Goal: Book appointment/travel/reservation

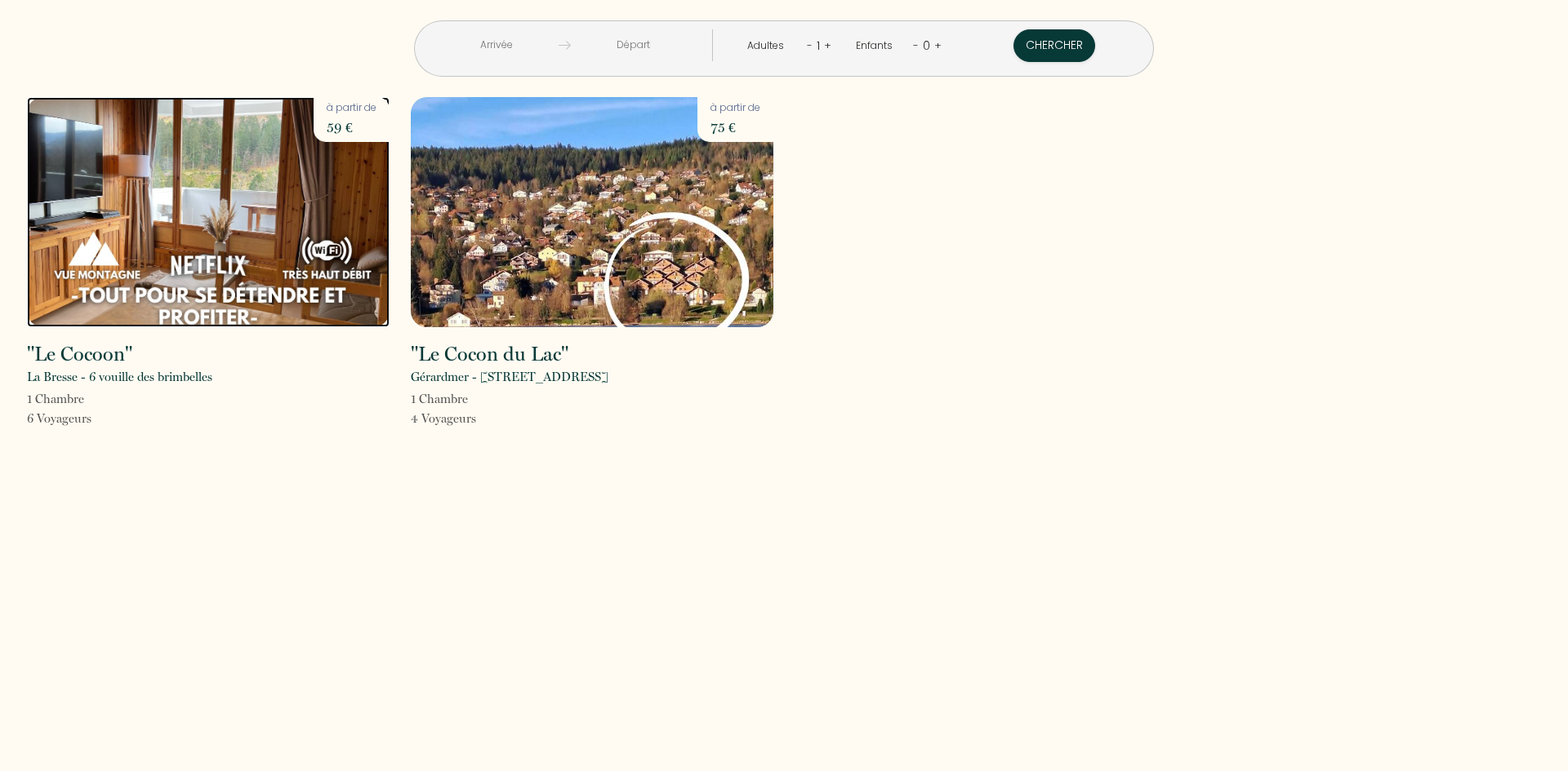
click at [205, 279] on img at bounding box center [208, 212] width 362 height 231
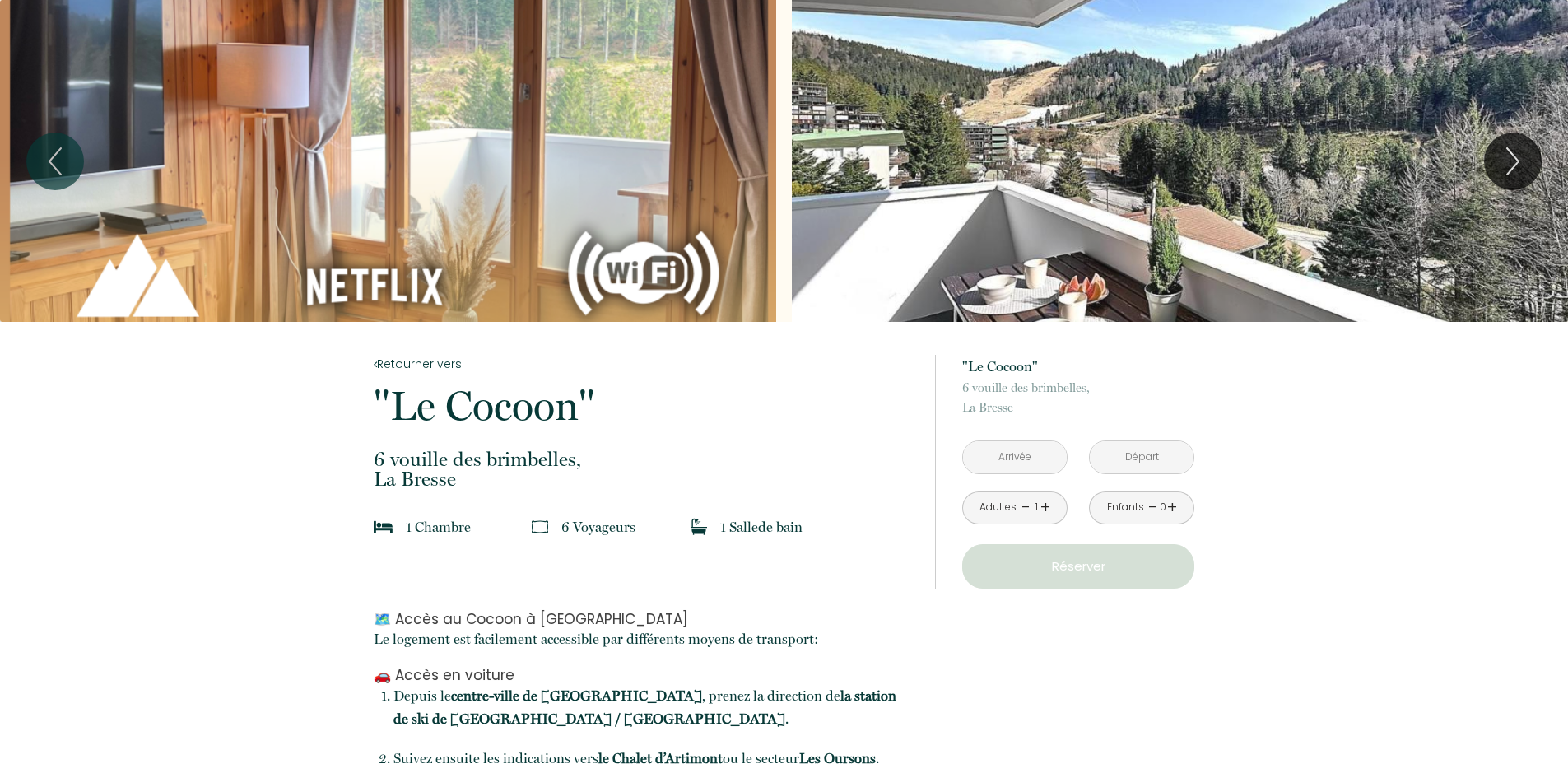
click at [1045, 501] on link "+" at bounding box center [1045, 507] width 9 height 25
click at [1172, 506] on link "+" at bounding box center [1172, 507] width 9 height 25
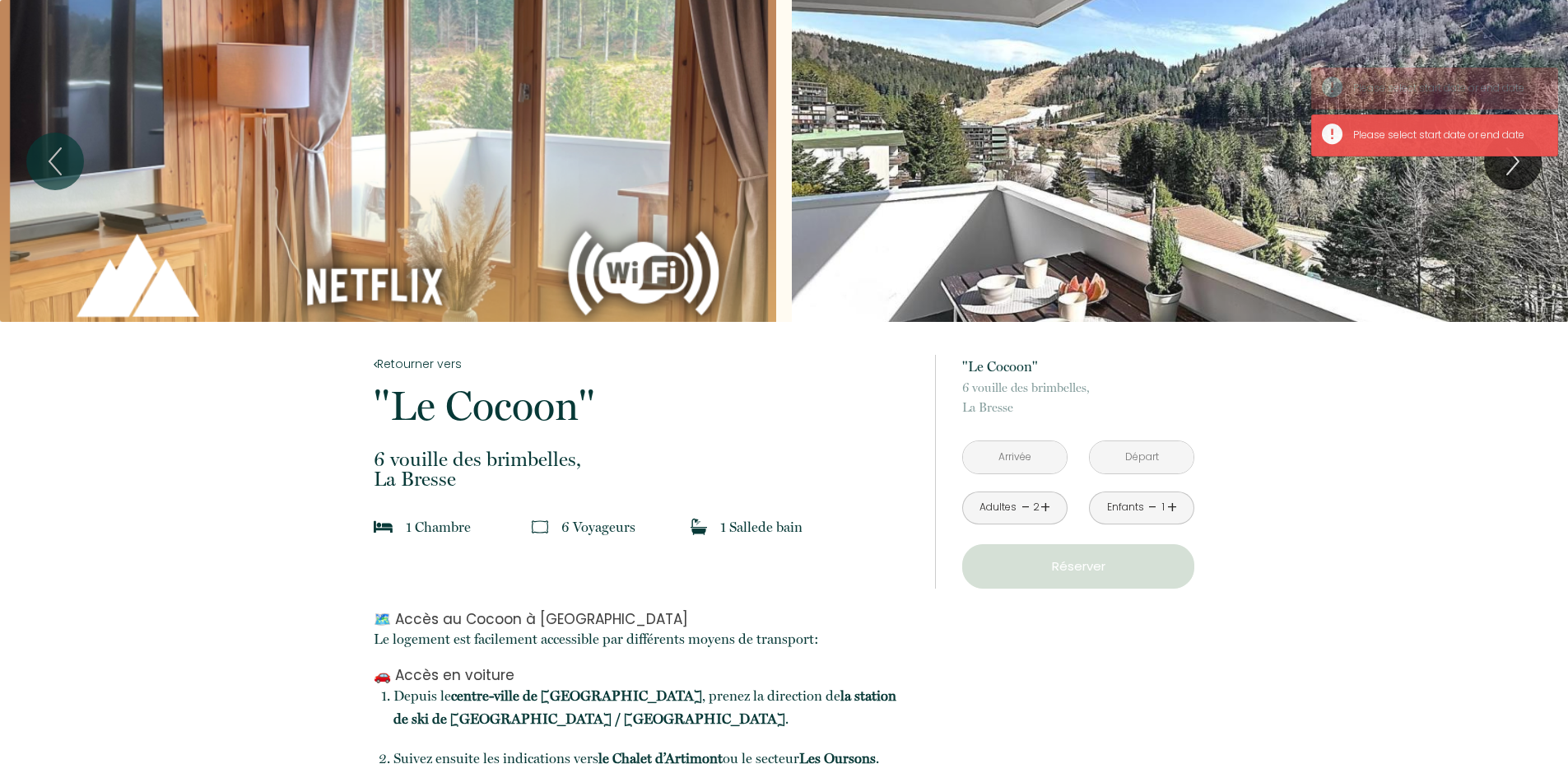
click at [1172, 506] on link "+" at bounding box center [1172, 507] width 9 height 25
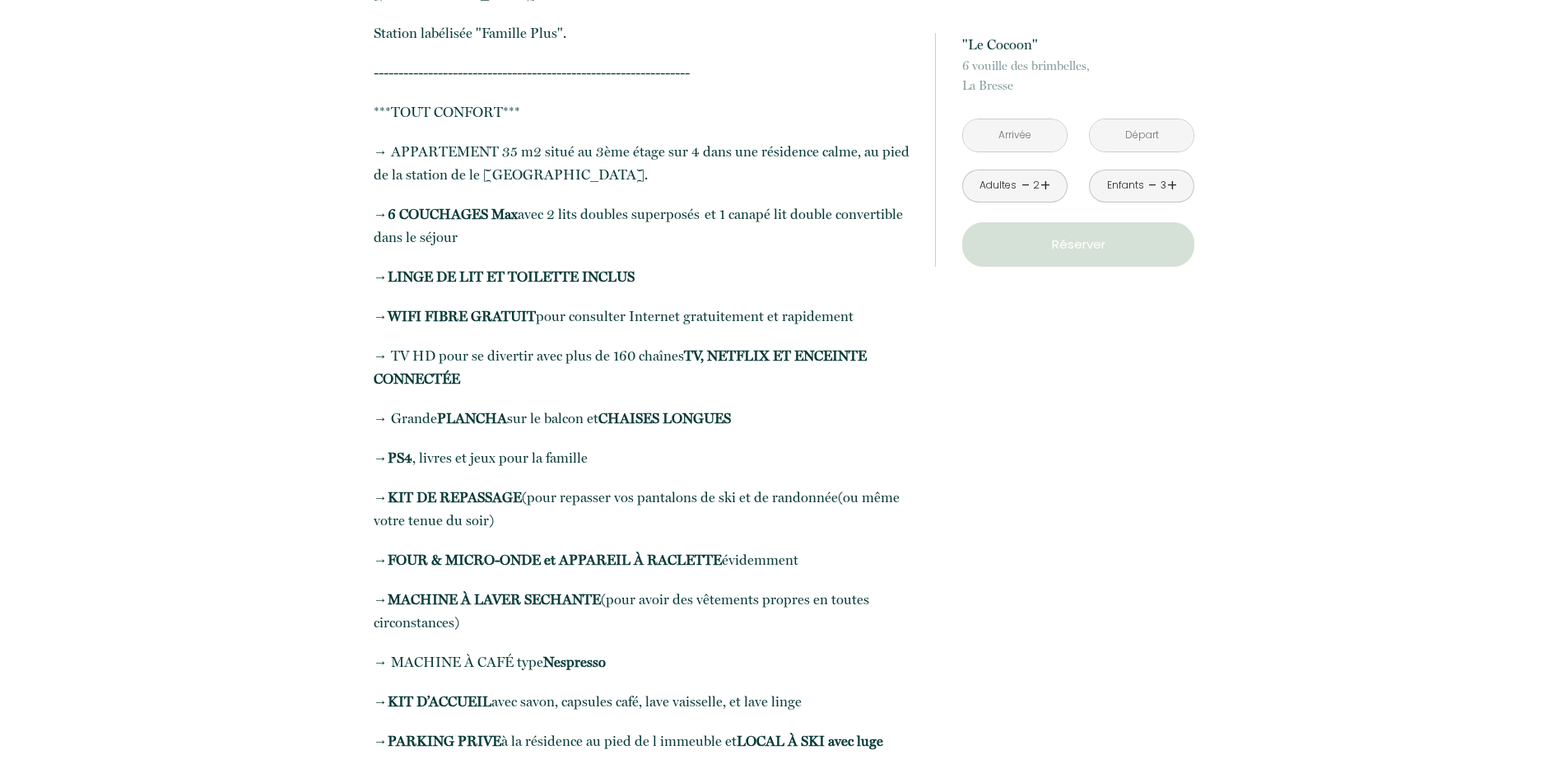
scroll to position [1318, 0]
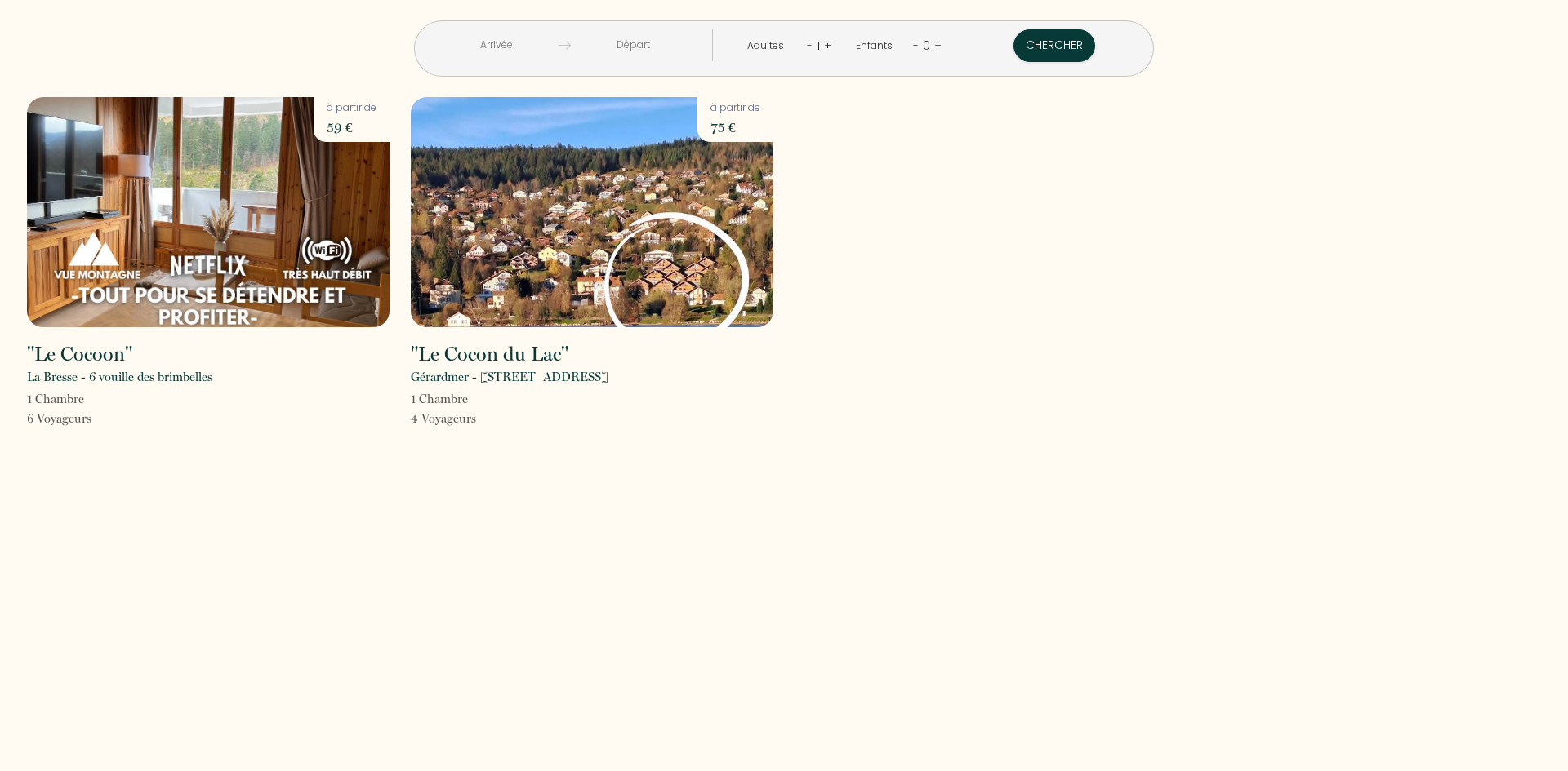
click at [555, 44] on input "text" at bounding box center [496, 45] width 125 height 32
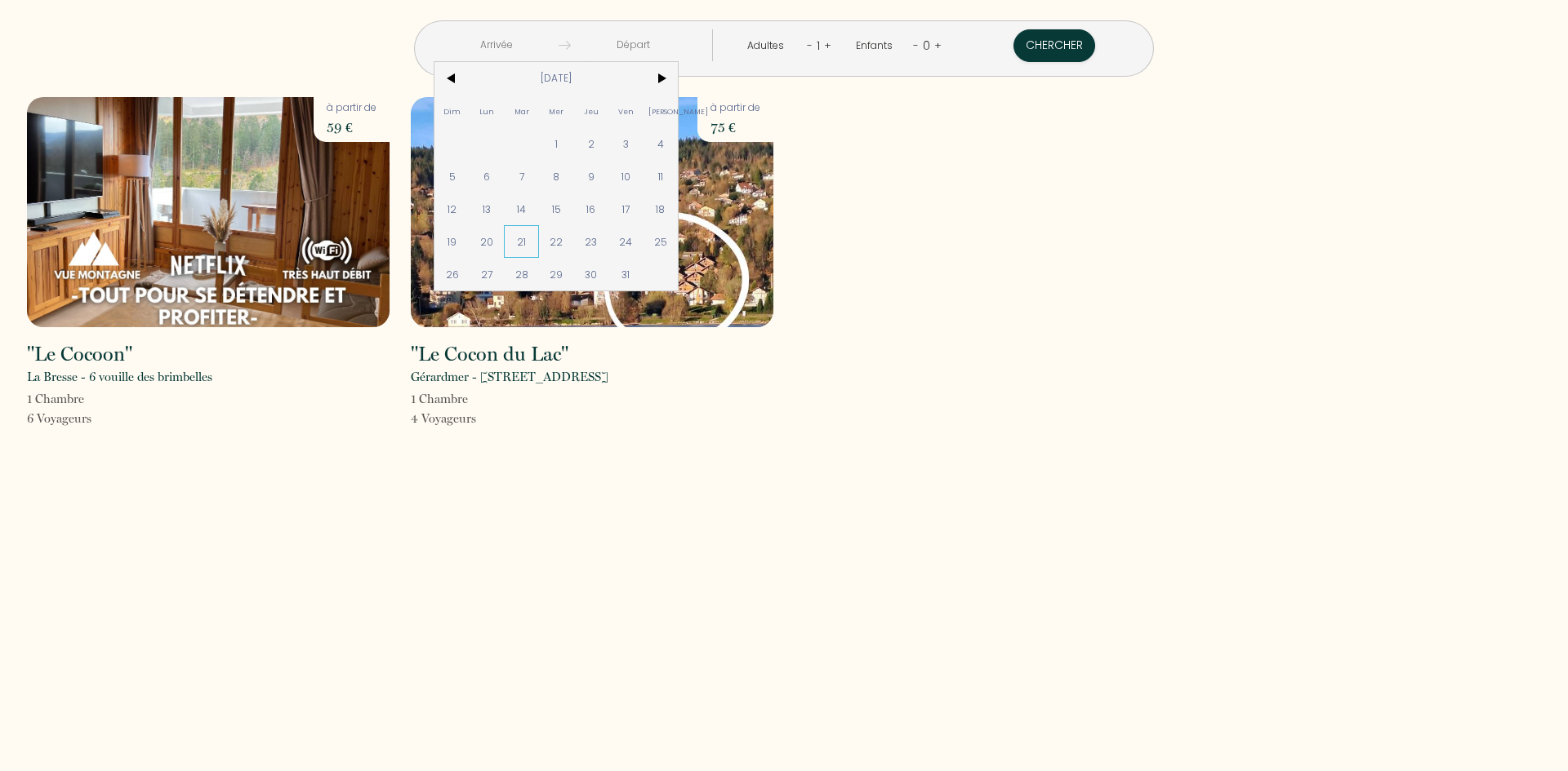
click at [539, 245] on span "21" at bounding box center [521, 241] width 35 height 33
type input "[DATE]"
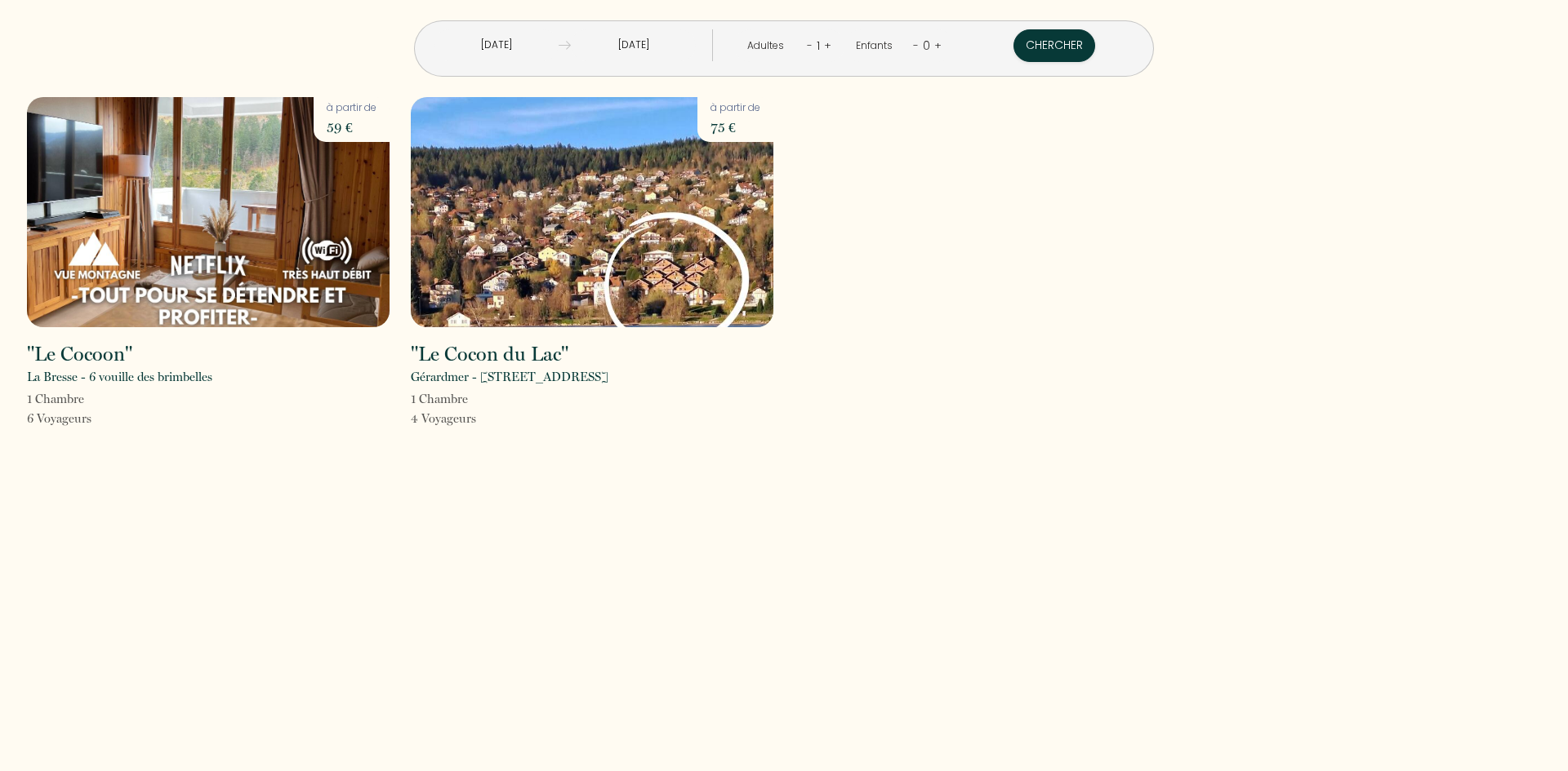
click at [658, 53] on input "[DATE]" at bounding box center [633, 45] width 125 height 32
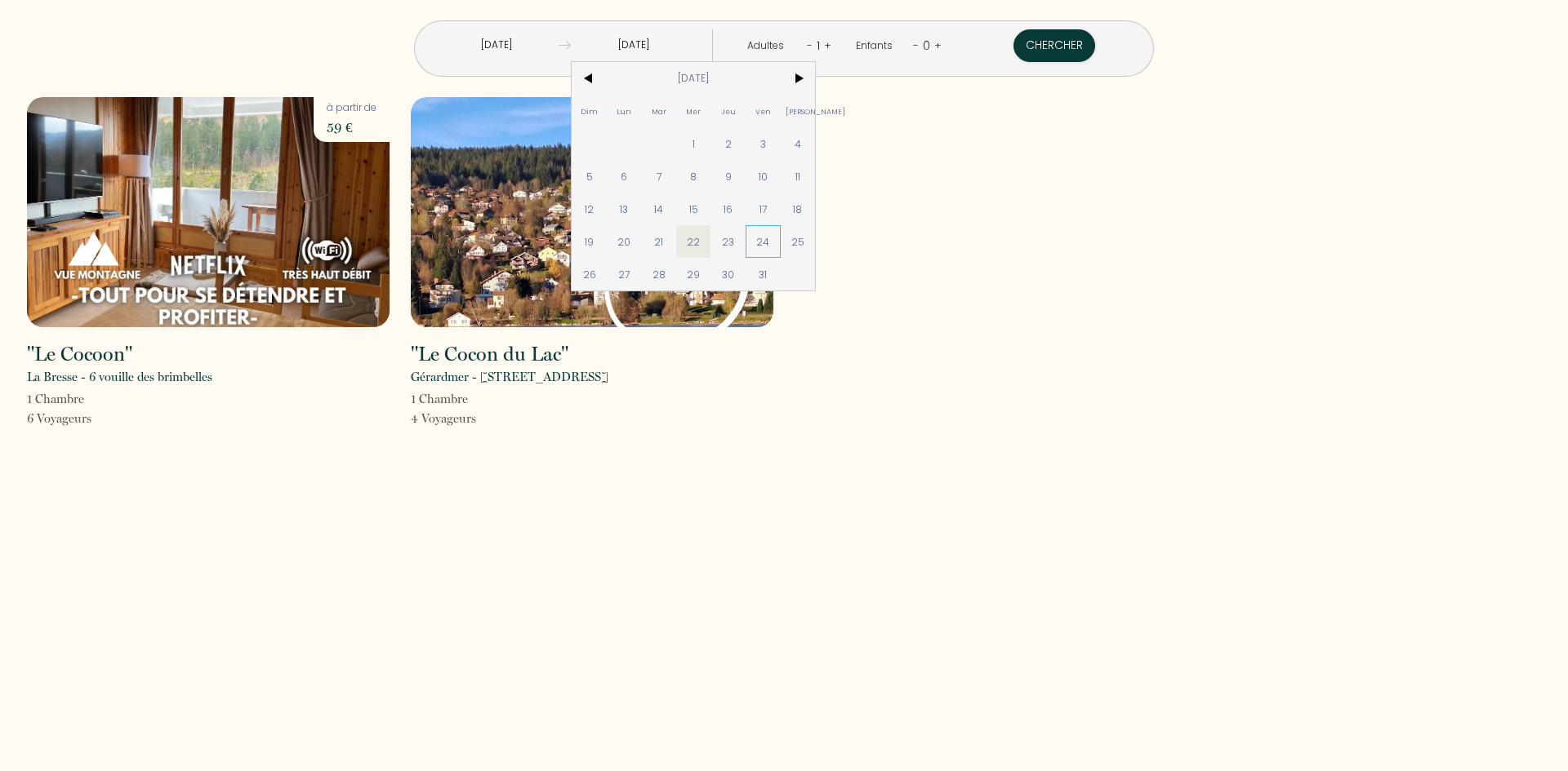
click at [781, 235] on span "24" at bounding box center [763, 241] width 35 height 33
type input "[DATE]"
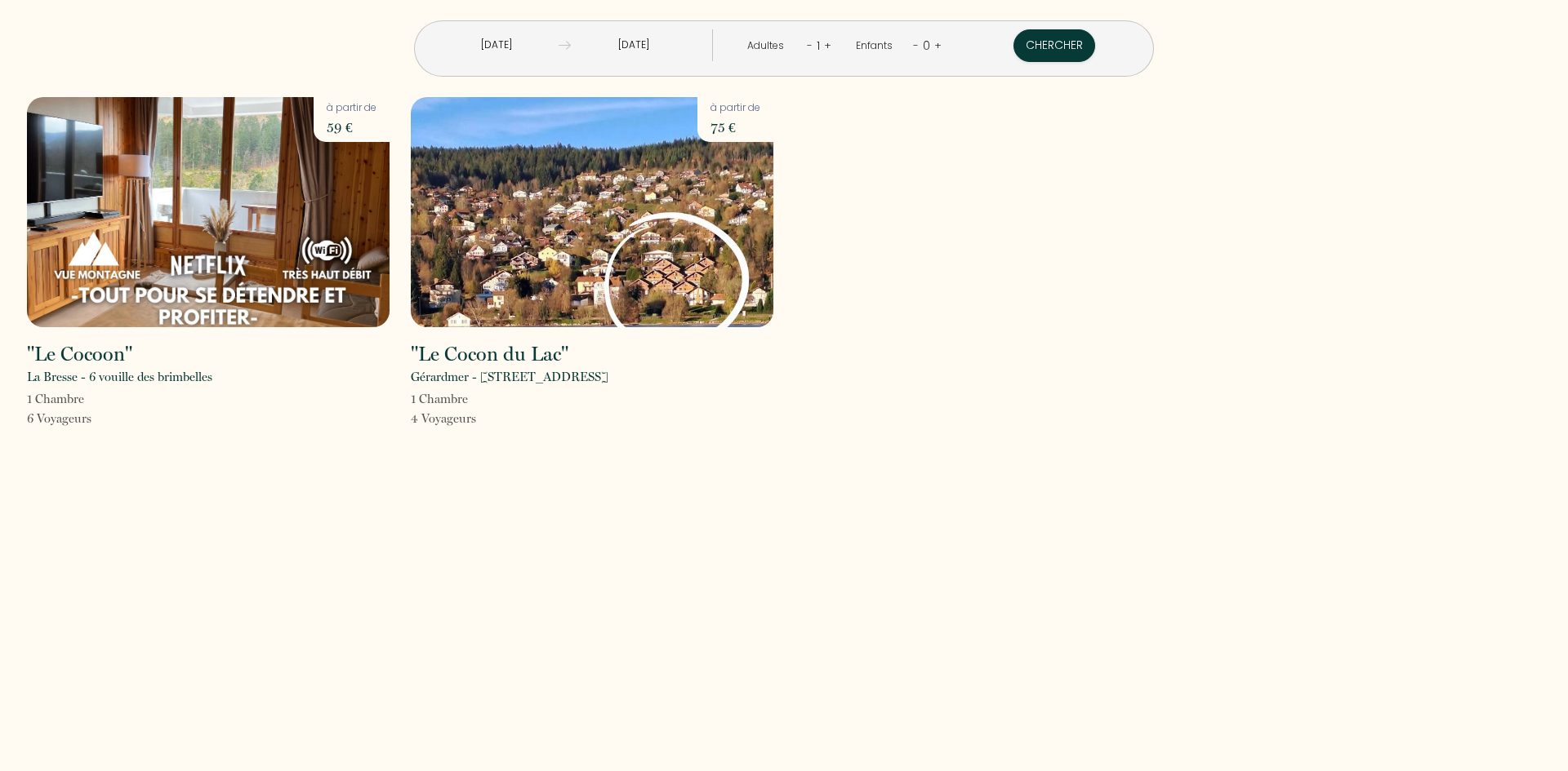
click at [825, 46] on link "+" at bounding box center [827, 45] width 7 height 16
click at [935, 43] on link "+" at bounding box center [939, 45] width 7 height 16
click at [933, 43] on link "+" at bounding box center [937, 45] width 7 height 16
click at [935, 43] on link "+" at bounding box center [939, 45] width 7 height 16
click at [1002, 295] on div ""Le Cocoon" La Bresse - 6 vouille des brimbelles 1 Chambre 6 Voyageur s à parti…" at bounding box center [784, 273] width 1535 height 353
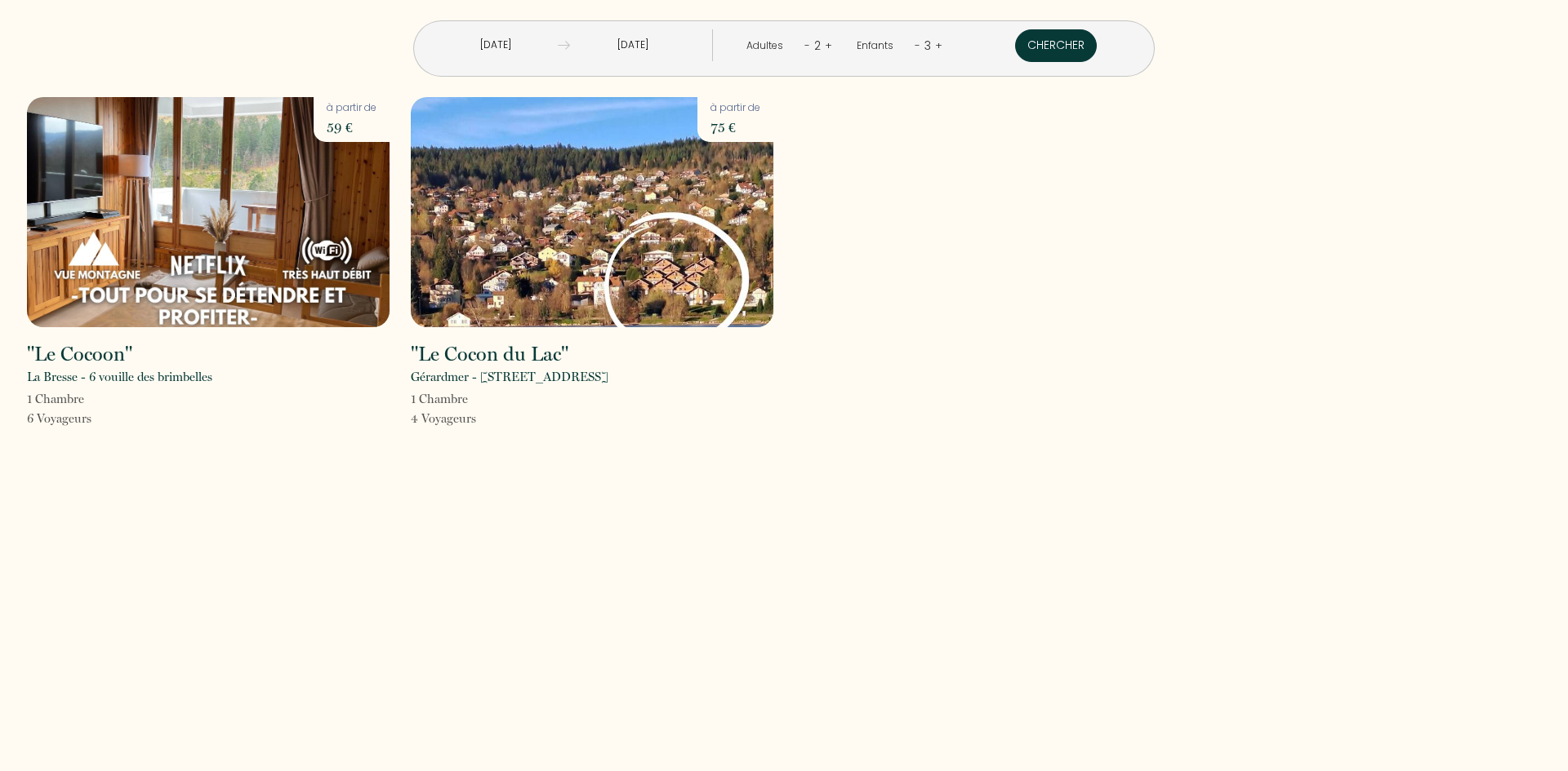
click at [1015, 48] on button "Chercher" at bounding box center [1055, 45] width 81 height 33
